Goal: Information Seeking & Learning: Learn about a topic

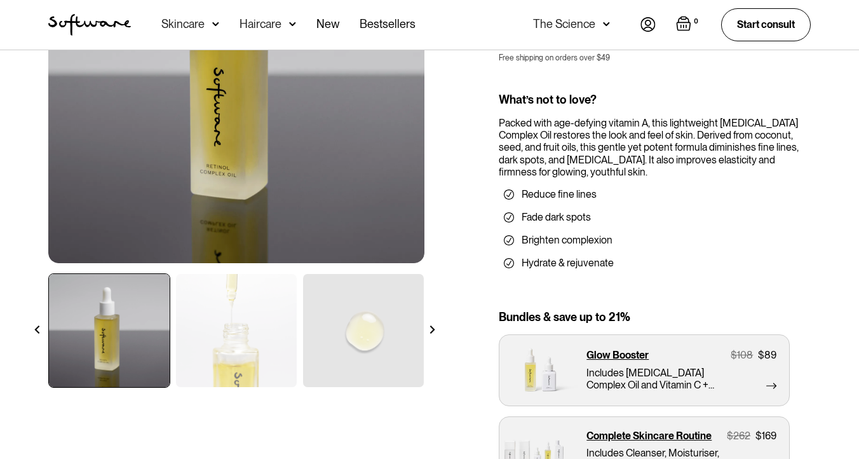
scroll to position [217, 0]
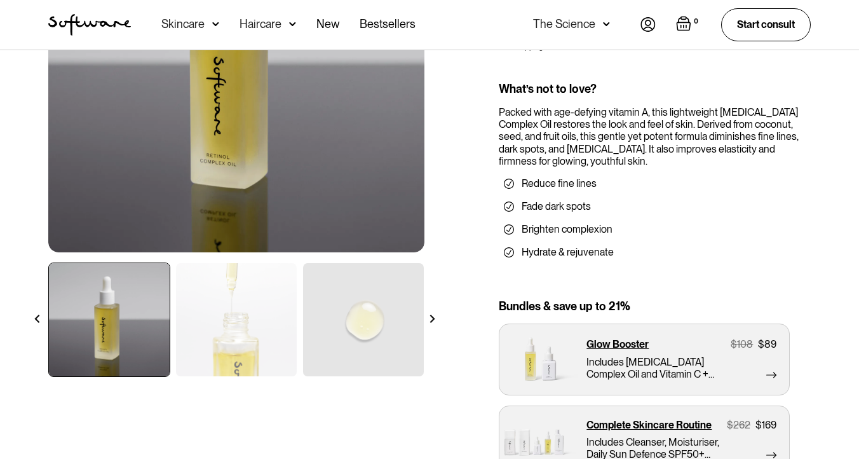
click at [434, 321] on img at bounding box center [432, 319] width 8 height 8
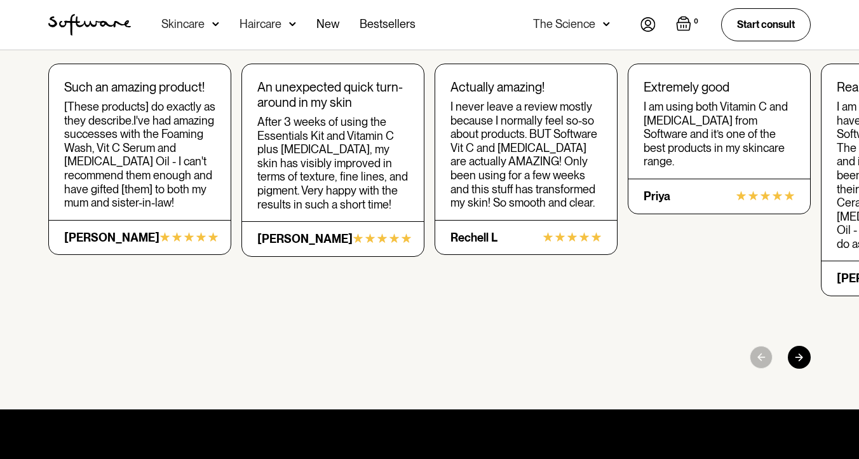
scroll to position [2200, 0]
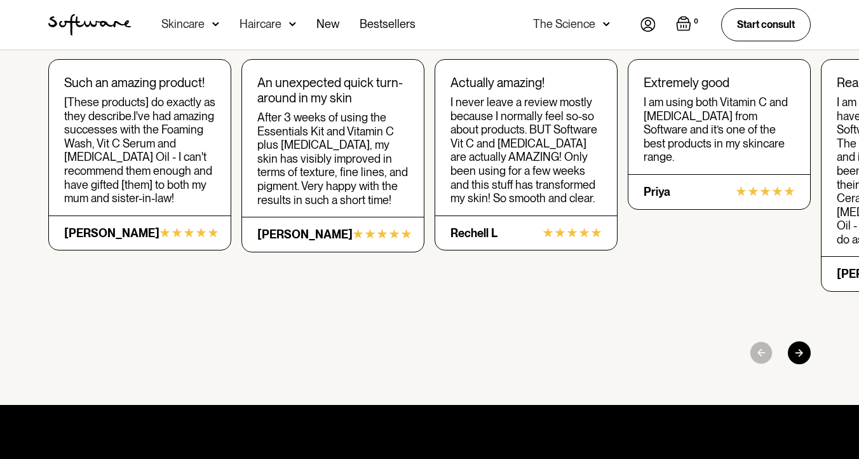
click at [802, 341] on div at bounding box center [799, 352] width 23 height 23
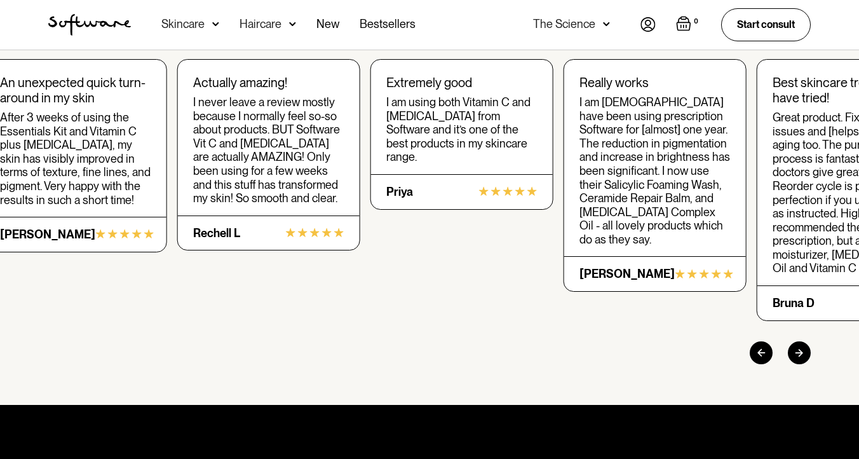
click at [801, 341] on div at bounding box center [799, 352] width 23 height 23
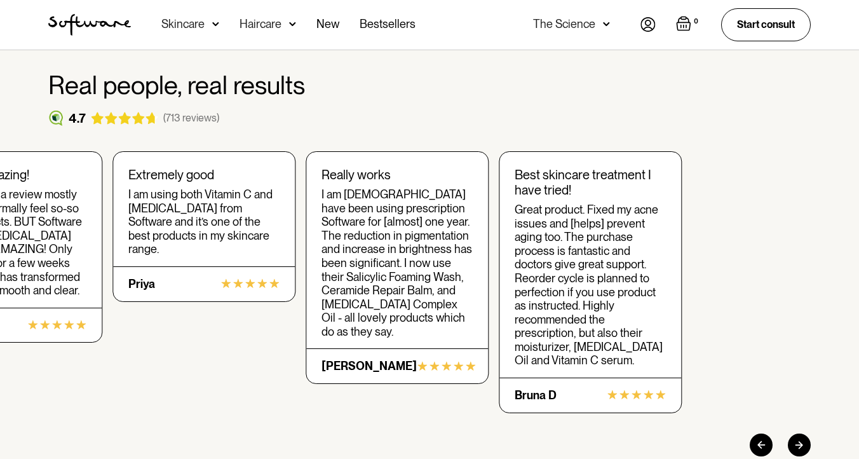
scroll to position [2106, 0]
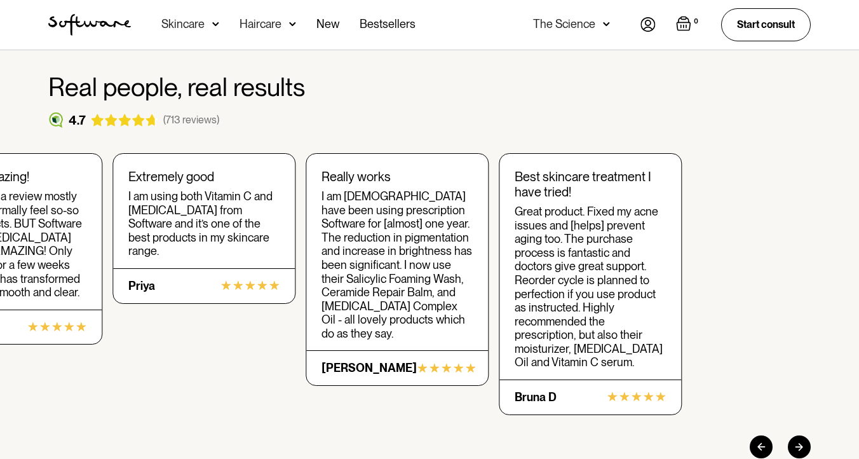
click at [798, 435] on div at bounding box center [799, 446] width 23 height 23
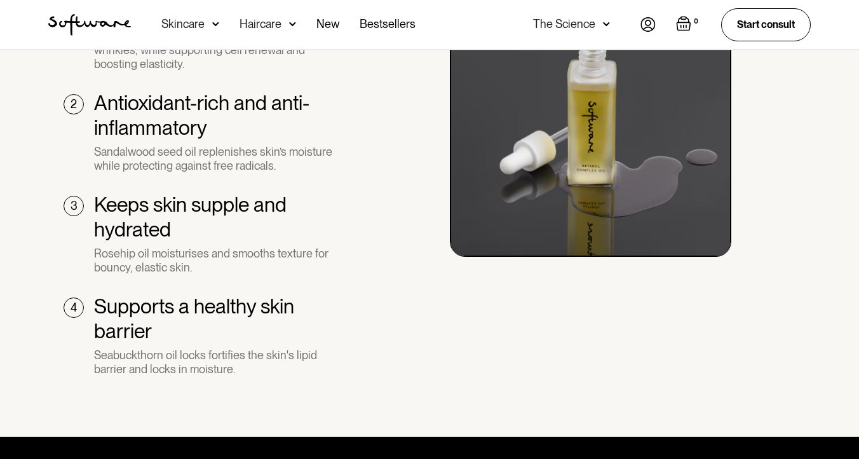
scroll to position [1056, 0]
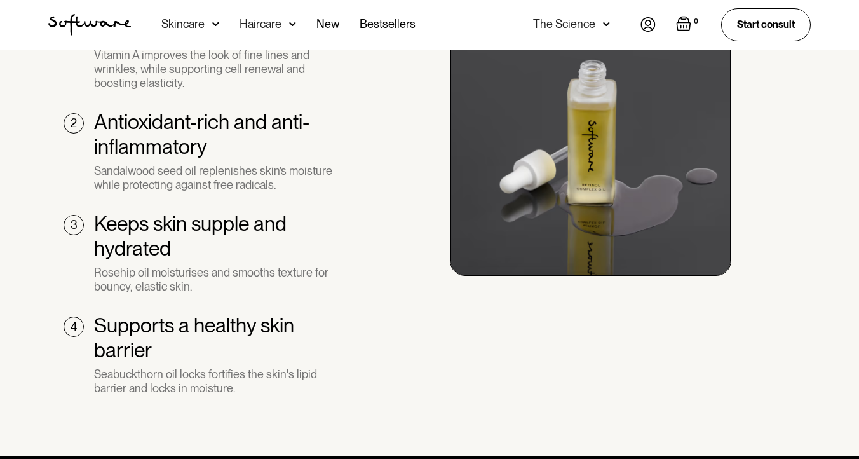
click at [205, 24] on div "Skincare" at bounding box center [190, 25] width 58 height 50
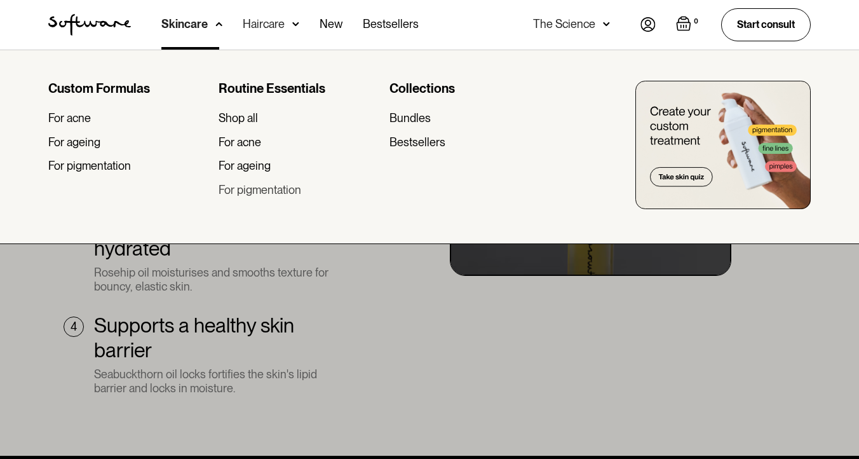
click at [263, 191] on div "For pigmentation" at bounding box center [260, 190] width 83 height 14
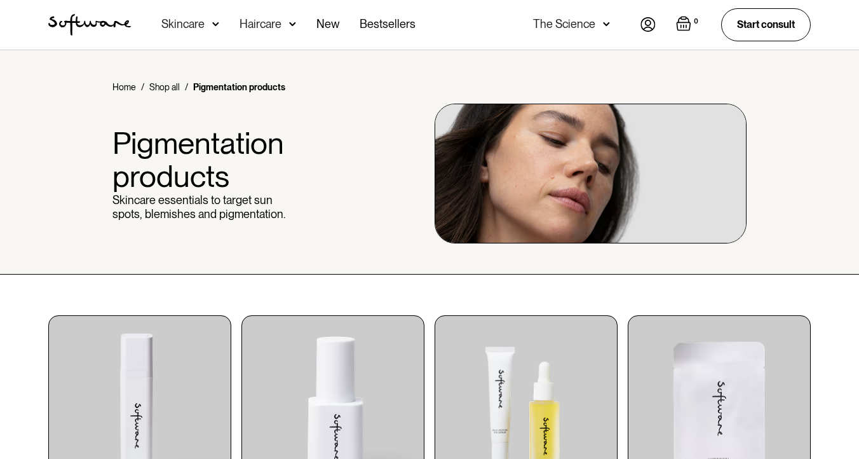
click at [205, 22] on div "Haircare" at bounding box center [182, 24] width 43 height 13
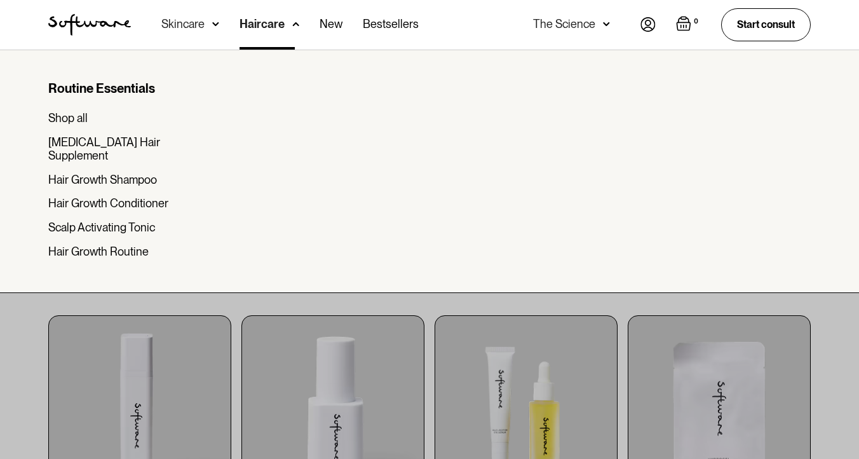
click at [186, 24] on div "Skincare" at bounding box center [182, 24] width 43 height 13
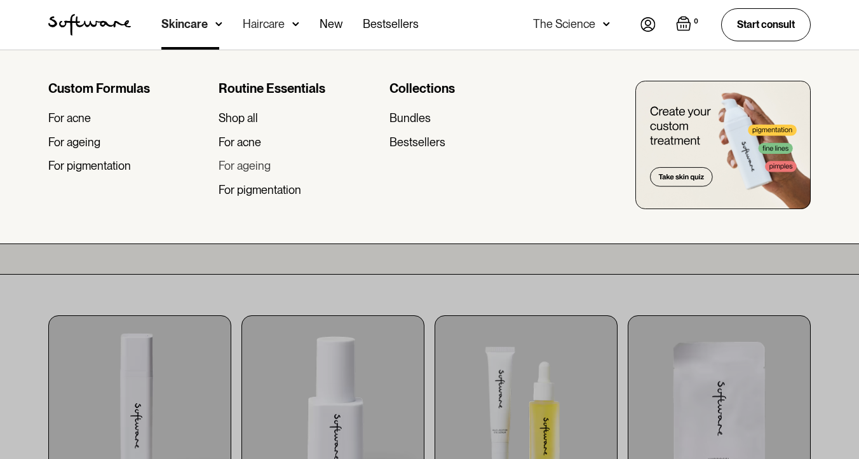
click at [231, 164] on div "For ageing" at bounding box center [245, 166] width 52 height 14
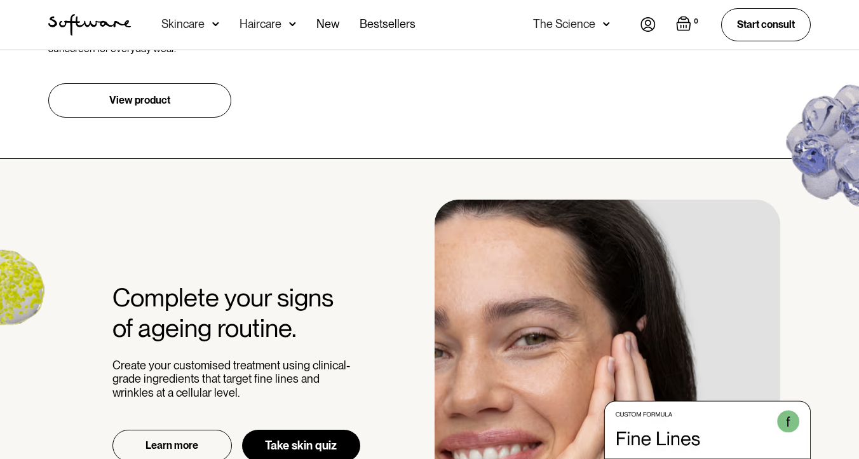
scroll to position [1569, 0]
